Goal: Task Accomplishment & Management: Manage account settings

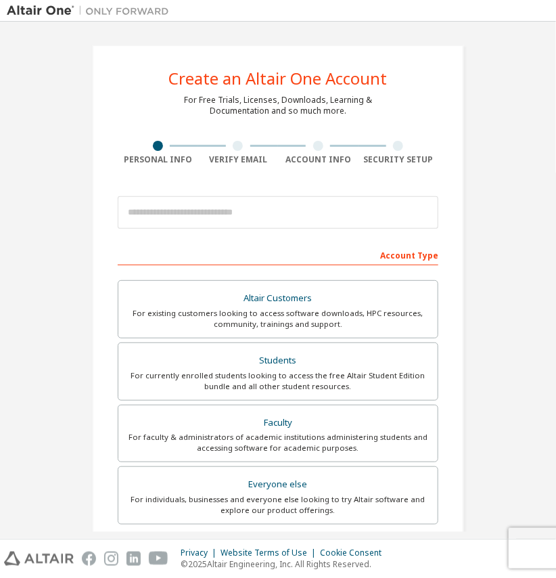
click at [32, 8] on img at bounding box center [91, 11] width 169 height 14
click at [16, 95] on div "Create an Altair One Account For Free Trials, Licenses, Downloads, Learning & D…" at bounding box center [278, 386] width 543 height 717
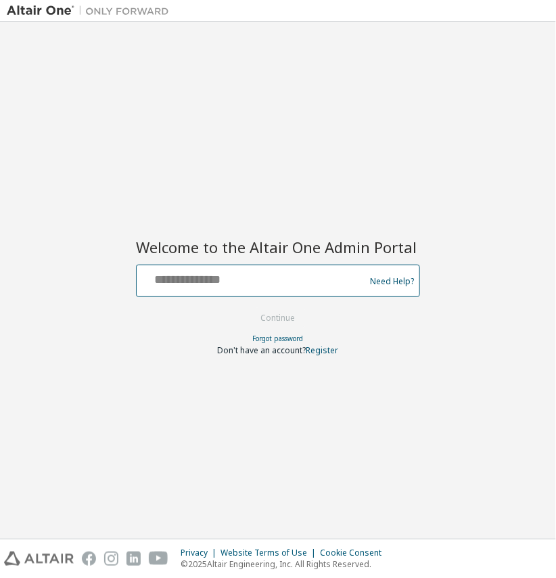
click at [252, 284] on input "text" at bounding box center [252, 278] width 221 height 20
type input "**********"
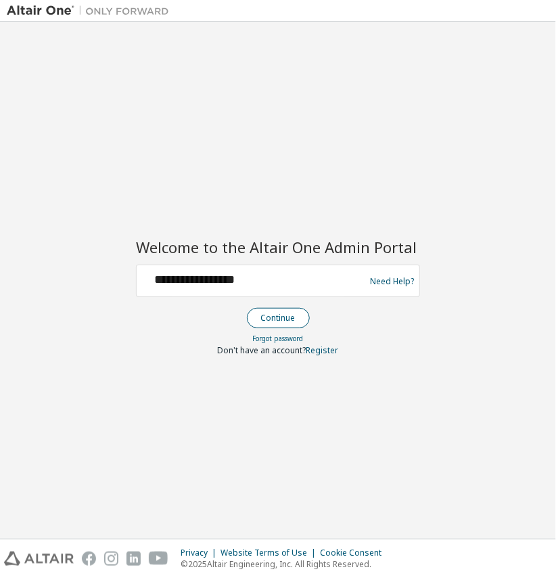
click at [300, 321] on button "Continue" at bounding box center [278, 318] width 63 height 20
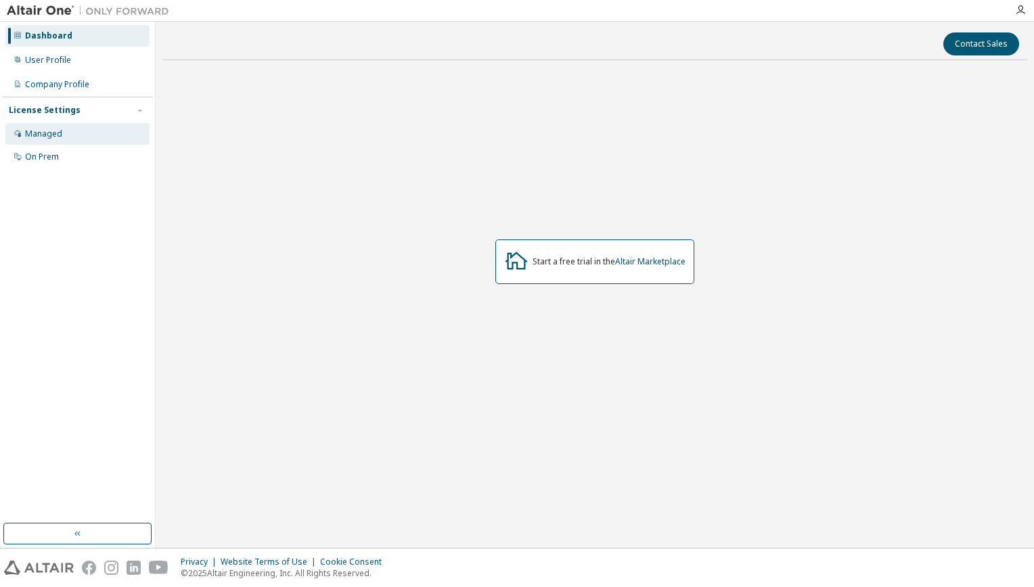
click at [53, 132] on div "Managed" at bounding box center [43, 134] width 37 height 11
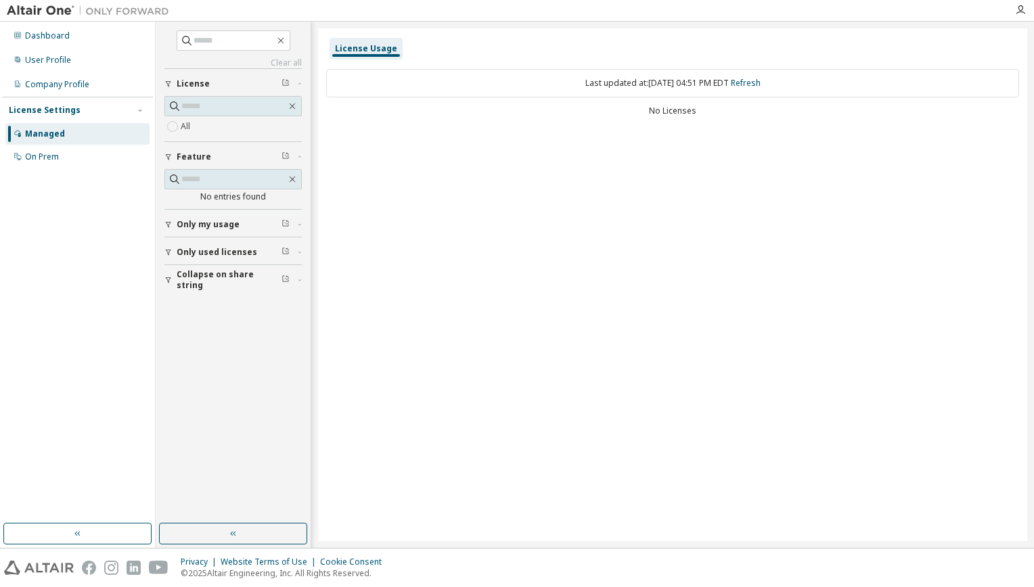
click at [55, 12] on img at bounding box center [91, 11] width 169 height 14
click at [62, 38] on div "Dashboard" at bounding box center [47, 35] width 45 height 11
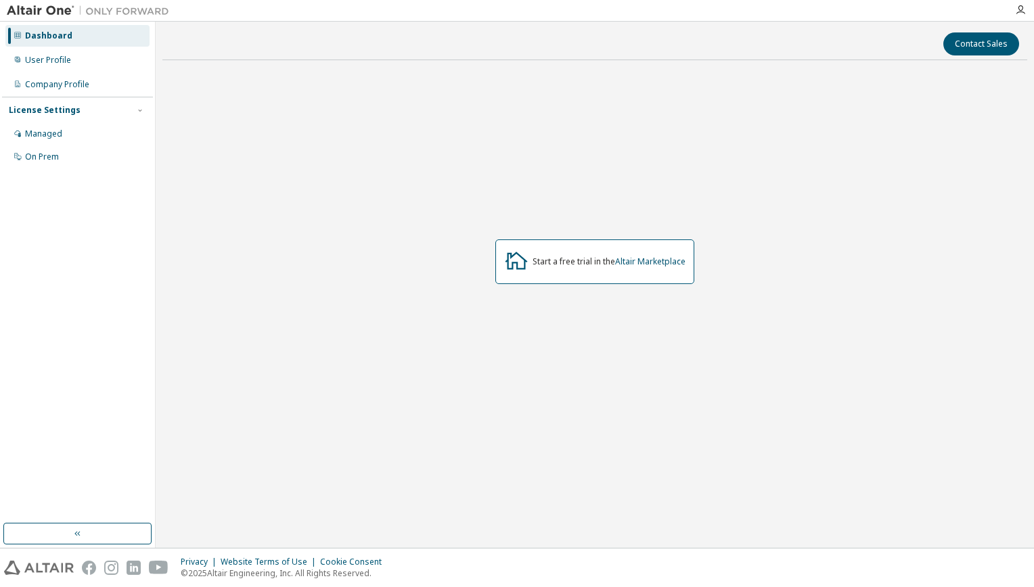
click at [55, 71] on div "Dashboard User Profile Company Profile License Settings Managed On Prem" at bounding box center [77, 96] width 151 height 145
click at [61, 55] on div "User Profile" at bounding box center [48, 60] width 46 height 11
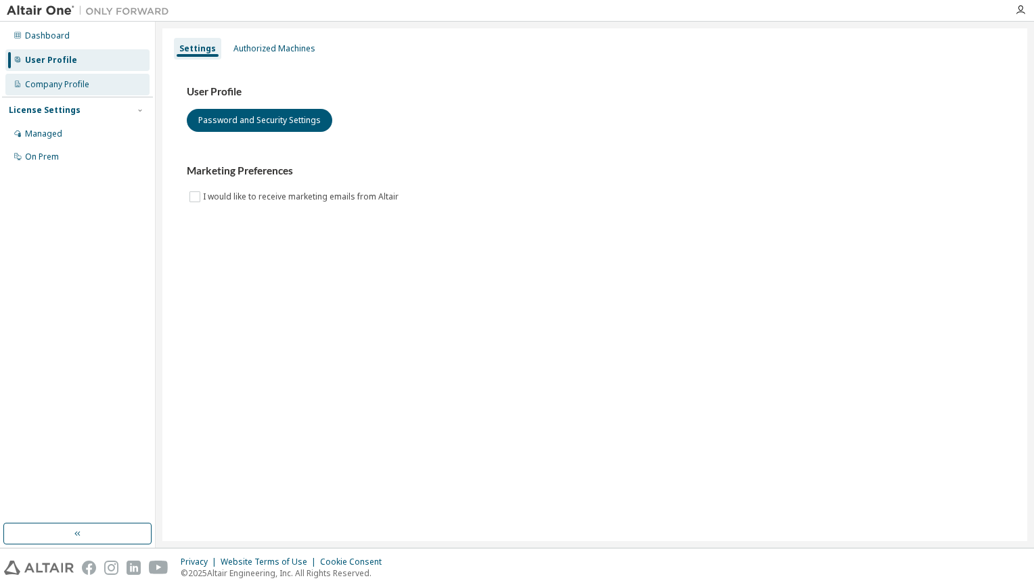
click at [62, 81] on div "Company Profile" at bounding box center [57, 84] width 64 height 11
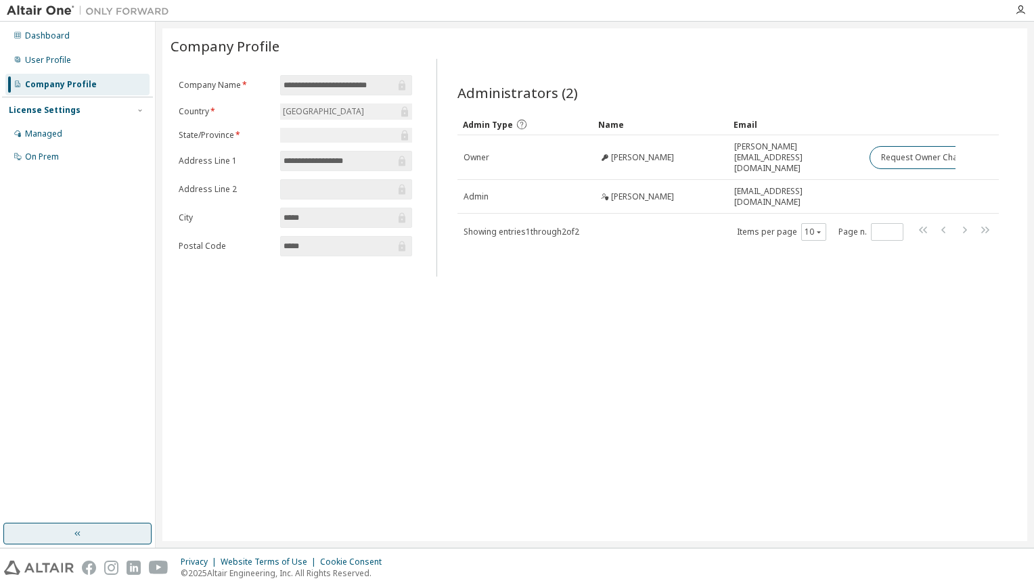
click at [114, 530] on button "button" at bounding box center [77, 534] width 148 height 22
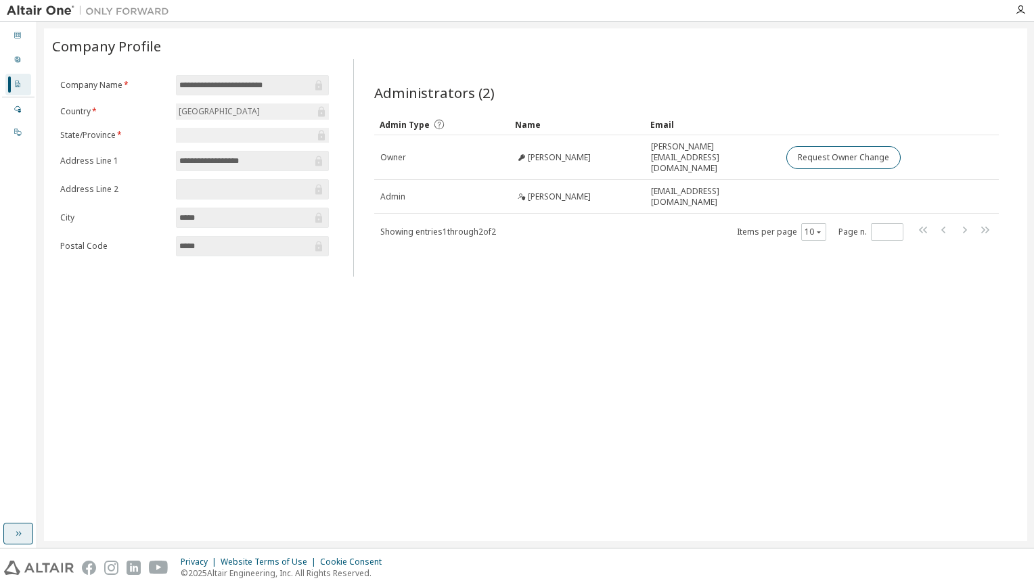
click at [21, 536] on icon "button" at bounding box center [18, 533] width 11 height 11
